Goal: Download file/media

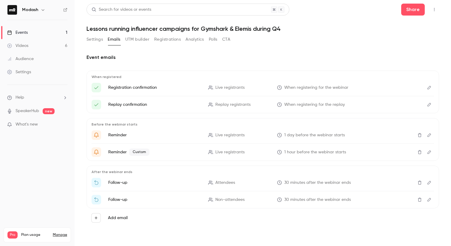
click at [33, 34] on link "Events 1" at bounding box center [37, 32] width 75 height 13
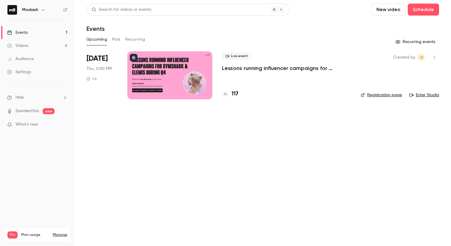
click at [231, 96] on div "117" at bounding box center [230, 94] width 16 height 8
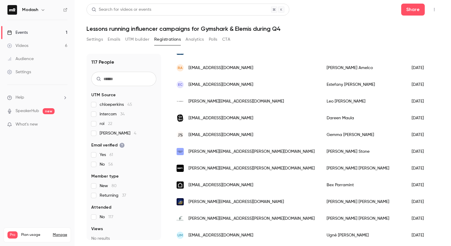
scroll to position [121, 0]
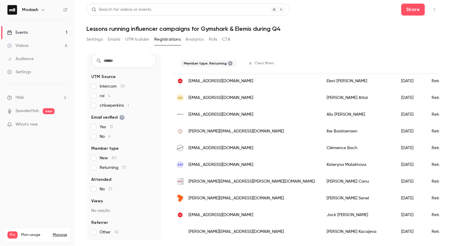
scroll to position [513, 0]
click at [93, 173] on section "UTM Source intercom 30 roi 4 chloeperkins 1 Email verified Yes 31 No 6 Member t…" at bounding box center [123, 154] width 65 height 161
click at [93, 170] on section "UTM Source intercom 30 roi 4 chloeperkins 1 Email verified Yes 31 No 6 Member t…" at bounding box center [123, 154] width 65 height 161
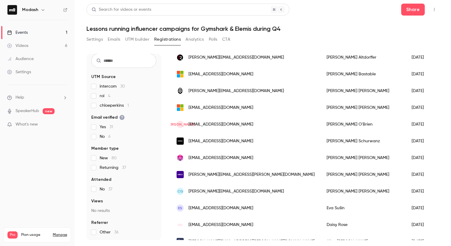
scroll to position [494, 0]
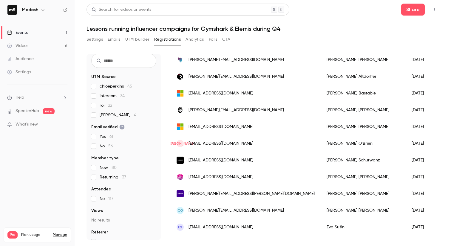
click at [31, 34] on link "Events 1" at bounding box center [37, 32] width 75 height 13
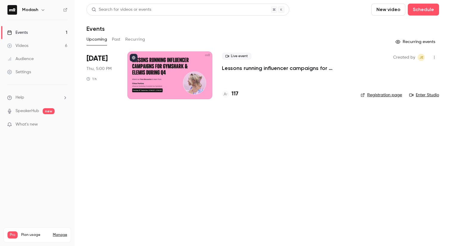
click at [29, 30] on link "Events 1" at bounding box center [37, 32] width 75 height 13
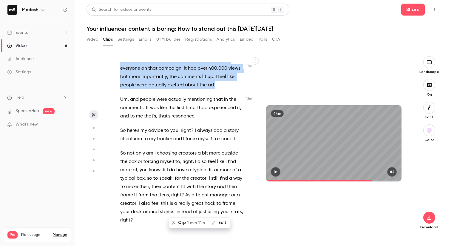
scroll to position [2495, 0]
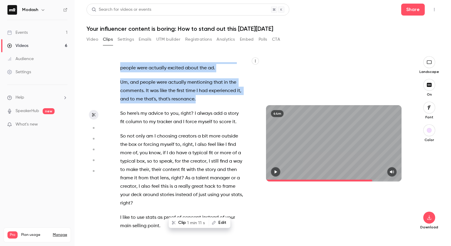
drag, startPoint x: 121, startPoint y: 76, endPoint x: 205, endPoint y: 196, distance: 147.3
click at [205, 196] on div "Hi everyone , welcome to [DATE] webinar where we'll learn how to create inf inf…" at bounding box center [185, 146] width 145 height 168
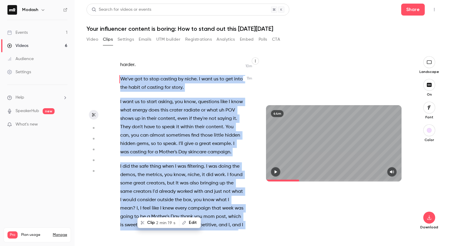
scroll to position [2122, 0]
click at [276, 172] on icon "button" at bounding box center [276, 171] width 2 height 3
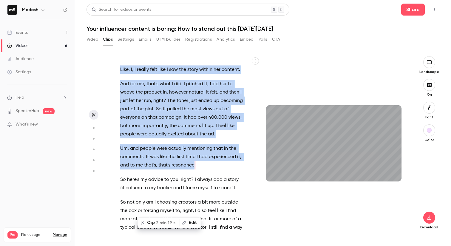
scroll to position [2413, 0]
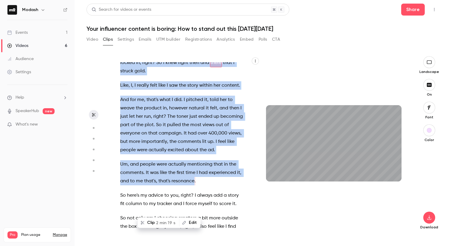
click at [195, 164] on div "Hi everyone , welcome to [DATE] webinar where we'll learn how to create inf inf…" at bounding box center [185, 146] width 145 height 168
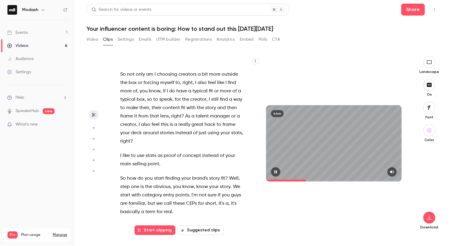
scroll to position [2562, 0]
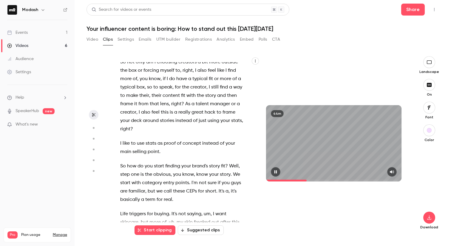
click at [276, 170] on icon "button" at bounding box center [276, 171] width 2 height 3
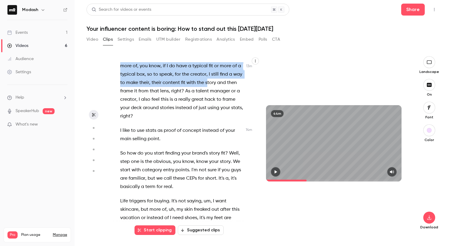
scroll to position [2585, 0]
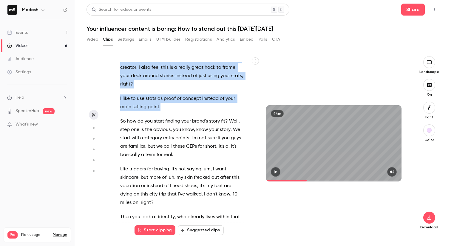
drag, startPoint x: 142, startPoint y: 135, endPoint x: 198, endPoint y: 204, distance: 88.5
click at [199, 204] on div "Hi everyone , welcome to [DATE] webinar where we'll learn how to create inf inf…" at bounding box center [185, 146] width 145 height 168
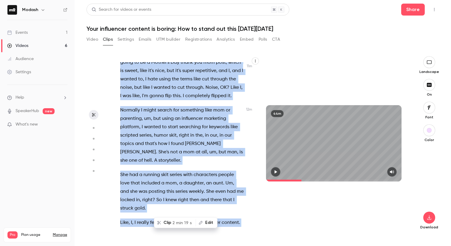
scroll to position [2259, 0]
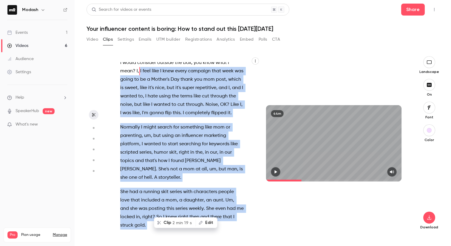
click at [273, 171] on button "button" at bounding box center [276, 172] width 10 height 10
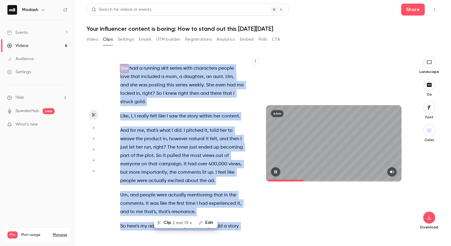
scroll to position [2388, 0]
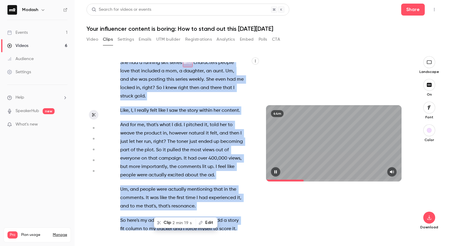
click at [274, 170] on icon "button" at bounding box center [275, 172] width 5 height 4
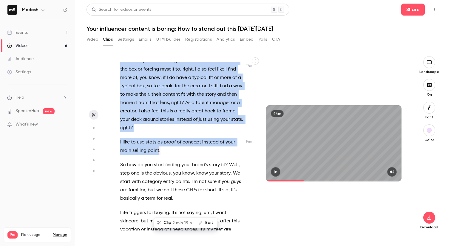
click at [183, 51] on span "I" at bounding box center [183, 46] width 1 height 8
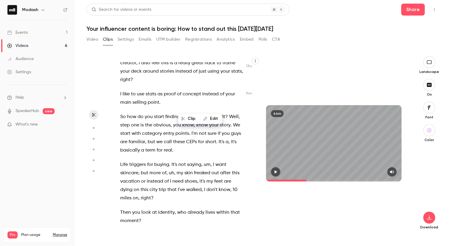
scroll to position [2620, 0]
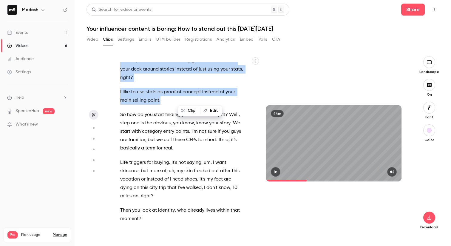
drag, startPoint x: 121, startPoint y: 87, endPoint x: 221, endPoint y: 204, distance: 153.7
click at [221, 204] on div "Hi everyone , welcome to [DATE] webinar where we'll learn how to create inf inf…" at bounding box center [185, 146] width 145 height 168
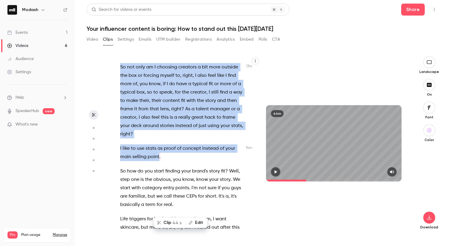
scroll to position [2562, 0]
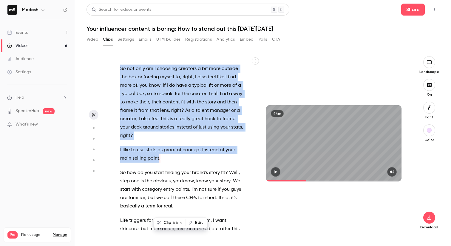
click at [277, 169] on button "button" at bounding box center [276, 172] width 10 height 10
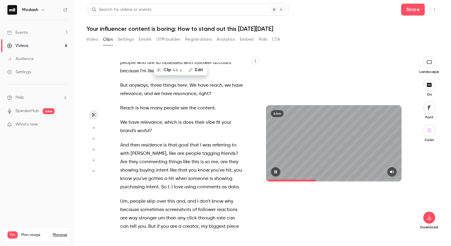
scroll to position [3141, 0]
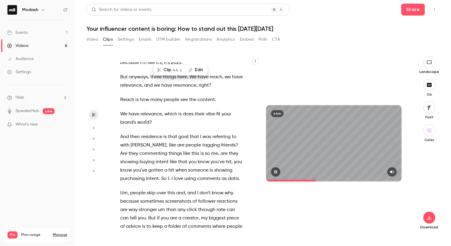
click at [276, 169] on button "button" at bounding box center [276, 172] width 10 height 10
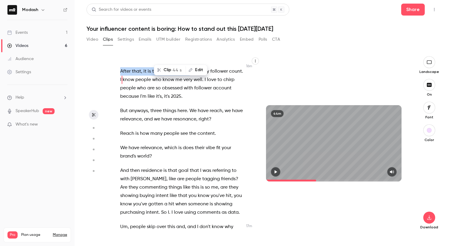
scroll to position [3108, 0]
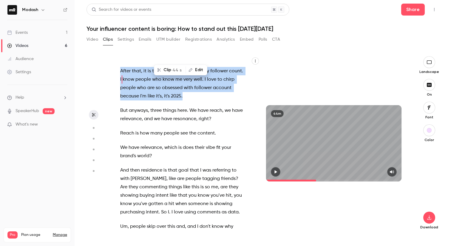
drag, startPoint x: 121, startPoint y: 146, endPoint x: 200, endPoint y: 192, distance: 91.5
click at [202, 195] on div "Hi everyone , welcome to [DATE] webinar where we'll learn how to create inf inf…" at bounding box center [185, 146] width 145 height 168
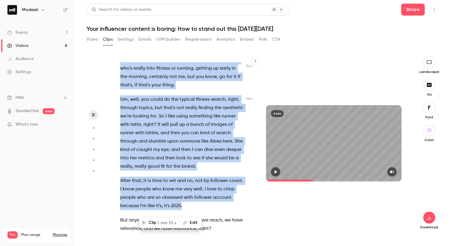
scroll to position [2999, 0]
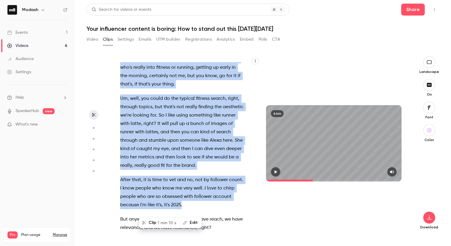
click at [151, 222] on button "Clip 1 min 10 s" at bounding box center [160, 223] width 40 height 10
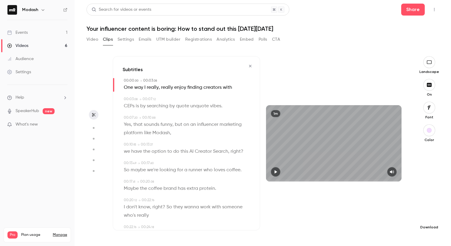
click at [433, 222] on div "Download" at bounding box center [430, 188] width 20 height 82
click at [431, 220] on button "button" at bounding box center [430, 217] width 12 height 12
click at [397, 205] on span "Full HD" at bounding box center [385, 206] width 68 height 6
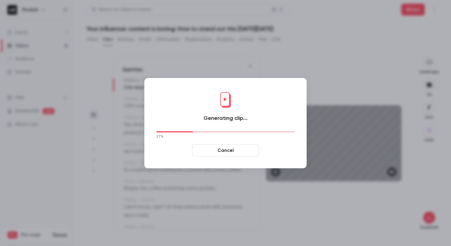
click at [224, 151] on button "Cancel" at bounding box center [225, 150] width 67 height 12
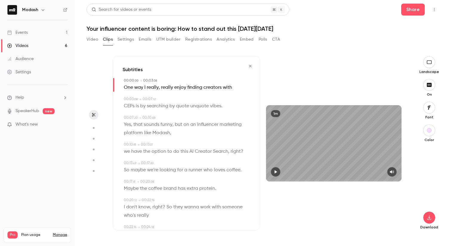
click at [433, 108] on icon "button" at bounding box center [429, 107] width 7 height 5
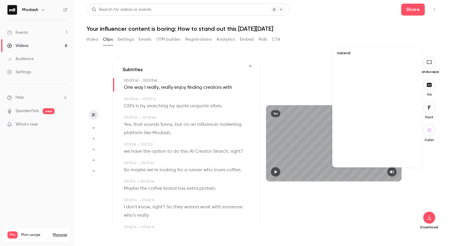
scroll to position [6641, 0]
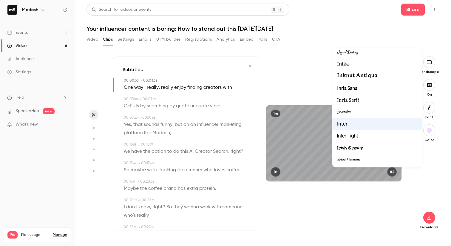
click at [355, 216] on div at bounding box center [225, 123] width 451 height 246
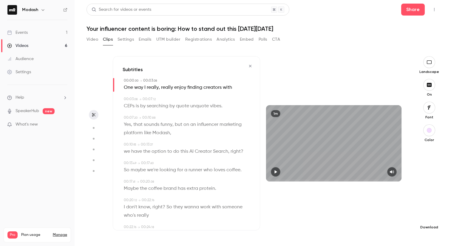
click at [428, 219] on icon "button" at bounding box center [429, 217] width 7 height 5
click at [379, 209] on span "High quality requires longer processing" at bounding box center [385, 212] width 68 height 6
click at [428, 62] on icon "button" at bounding box center [429, 62] width 7 height 5
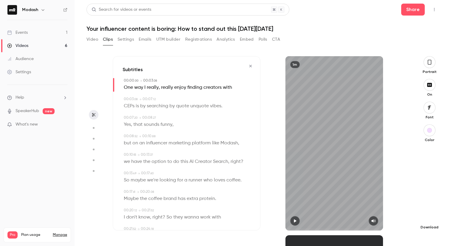
click at [427, 219] on icon "button" at bounding box center [429, 217] width 7 height 5
click at [248, 67] on icon "button" at bounding box center [250, 66] width 5 height 4
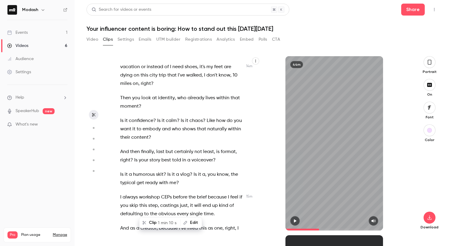
scroll to position [2735, 0]
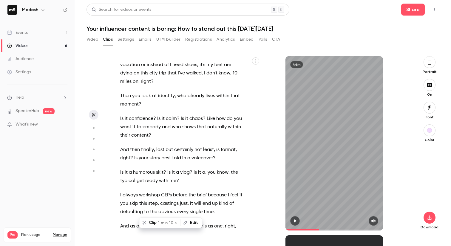
click at [221, 38] on p "So how do you start finding your brand's story fit ? Well , step one is the obv…" at bounding box center [182, 17] width 124 height 42
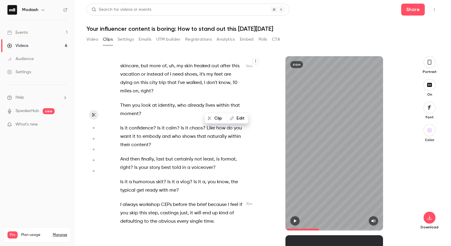
type input "*****"
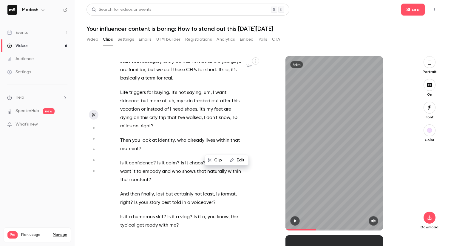
scroll to position [2689, 0]
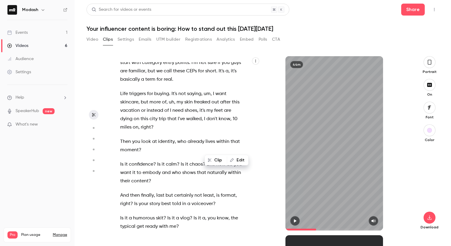
click at [237, 159] on button "Edit" at bounding box center [238, 160] width 21 height 10
click at [172, 161] on input "*****" at bounding box center [168, 162] width 54 height 12
type input "********"
click at [205, 161] on button "Replace" at bounding box center [209, 162] width 27 height 12
click at [228, 50] on span "fit" at bounding box center [227, 46] width 4 height 8
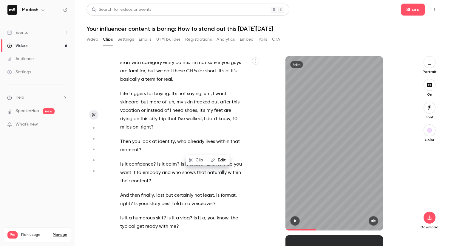
type input "*****"
click at [224, 159] on button "Edit" at bounding box center [219, 160] width 21 height 10
click at [185, 162] on button "Replace" at bounding box center [190, 162] width 27 height 12
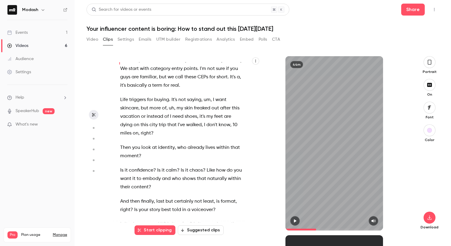
scroll to position [2703, 0]
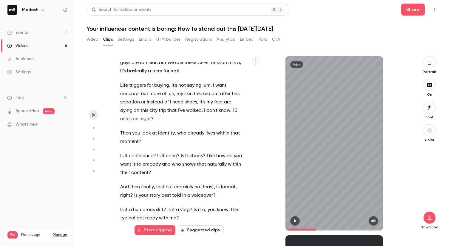
click at [122, 36] on span "So" at bounding box center [123, 31] width 6 height 8
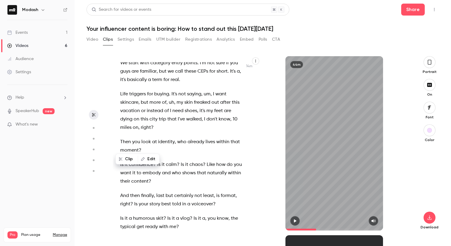
scroll to position [2689, 0]
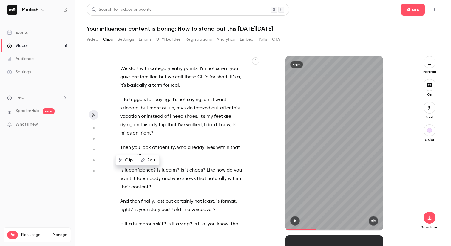
click at [295, 220] on icon "button" at bounding box center [295, 220] width 2 height 3
drag, startPoint x: 295, startPoint y: 222, endPoint x: 170, endPoint y: 152, distance: 142.6
click at [295, 222] on icon "button" at bounding box center [295, 221] width 5 height 4
click at [119, 146] on div "Hi everyone , welcome to [DATE] webinar where we'll learn how to create inf inf…" at bounding box center [185, 146] width 145 height 168
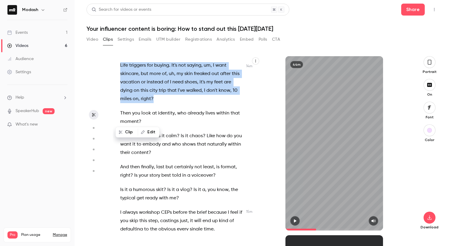
scroll to position [2723, 0]
drag, startPoint x: 121, startPoint y: 145, endPoint x: 213, endPoint y: 194, distance: 104.6
click at [213, 195] on div "Hi everyone , welcome to [DATE] webinar where we'll learn how to create inf inf…" at bounding box center [185, 146] width 145 height 168
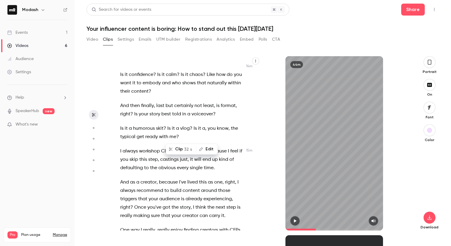
scroll to position [2783, 0]
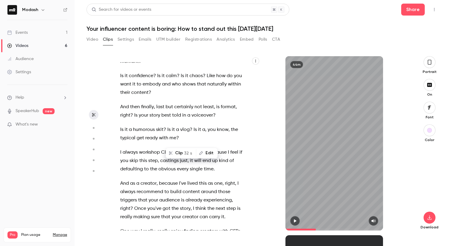
click at [297, 220] on icon "button" at bounding box center [295, 221] width 5 height 4
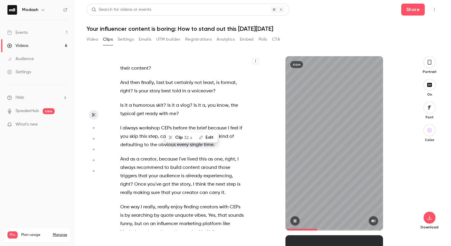
scroll to position [2813, 0]
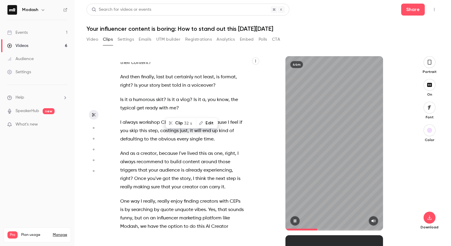
click at [295, 219] on icon "button" at bounding box center [295, 221] width 5 height 4
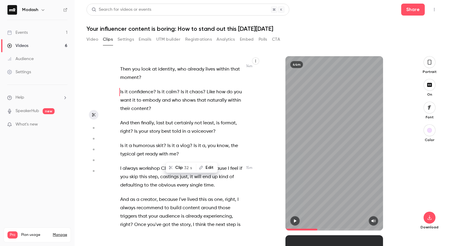
scroll to position [2766, 0]
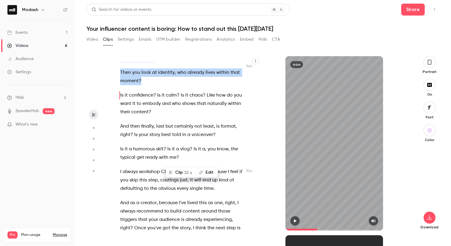
drag, startPoint x: 144, startPoint y: 179, endPoint x: 124, endPoint y: 128, distance: 54.4
click at [124, 128] on div "Hi everyone , welcome to [DATE] webinar where we'll learn how to create inf inf…" at bounding box center [185, 146] width 145 height 168
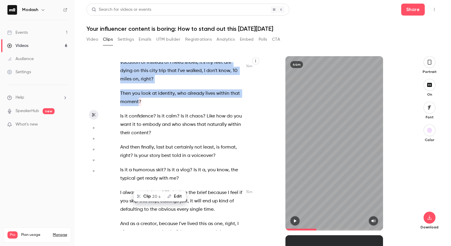
scroll to position [2743, 0]
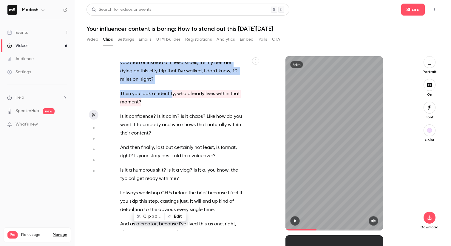
drag, startPoint x: 121, startPoint y: 93, endPoint x: 172, endPoint y: 191, distance: 110.7
click at [172, 191] on div "Hi everyone , welcome to [DATE] webinar where we'll learn how to create inf inf…" at bounding box center [185, 146] width 145 height 168
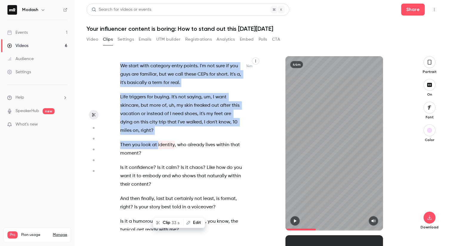
scroll to position [2689, 0]
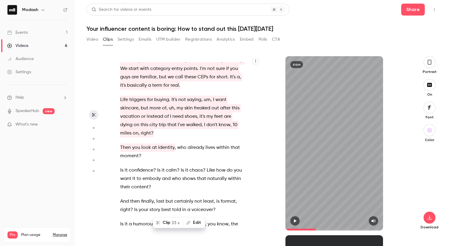
click at [149, 73] on span "with" at bounding box center [144, 68] width 9 height 8
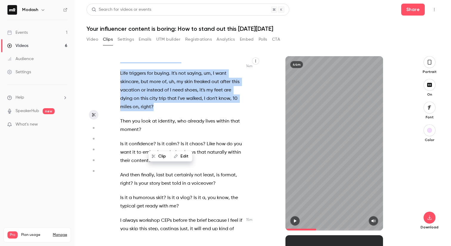
scroll to position [2716, 0]
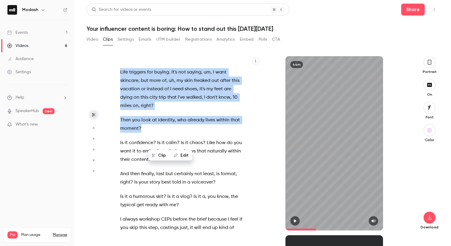
drag, startPoint x: 121, startPoint y: 123, endPoint x: 159, endPoint y: 226, distance: 110.1
click at [160, 227] on div "Hi everyone , welcome to [DATE] webinar where we'll learn how to create inf inf…" at bounding box center [185, 146] width 145 height 168
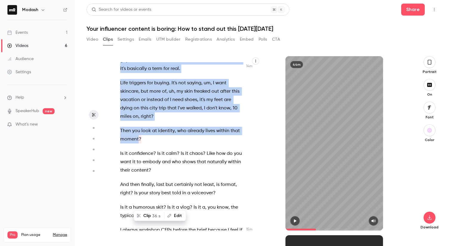
scroll to position [2689, 0]
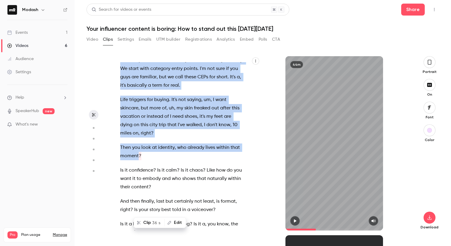
click at [148, 224] on button "Clip 36 s" at bounding box center [149, 223] width 30 height 10
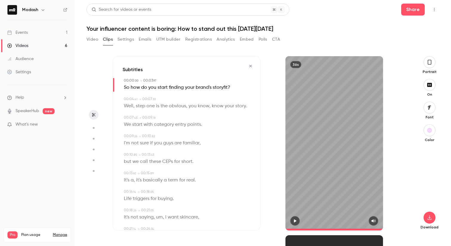
type input "*"
click at [431, 218] on icon "button" at bounding box center [429, 217] width 7 height 5
click at [415, 160] on section "Subtitles 00:00 . 00 → 00:03 . 97 So how do you start finding your brand's stor…" at bounding box center [263, 151] width 353 height 190
click at [428, 61] on icon "button" at bounding box center [430, 62] width 4 height 5
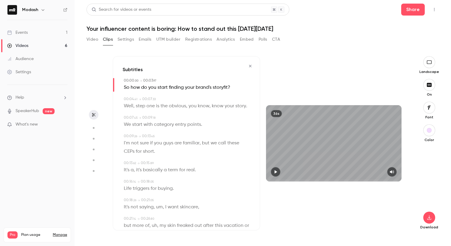
click at [431, 226] on p "Download" at bounding box center [429, 227] width 19 height 5
click at [431, 219] on icon "button" at bounding box center [429, 217] width 7 height 5
click at [388, 205] on span "Full HD" at bounding box center [385, 206] width 68 height 6
